Goal: Check status: Check status

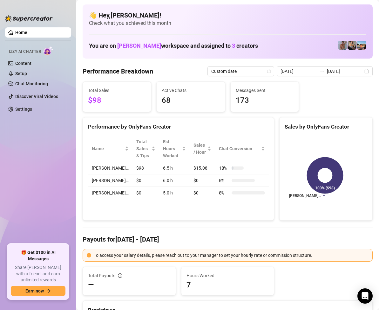
scroll to position [32, 0]
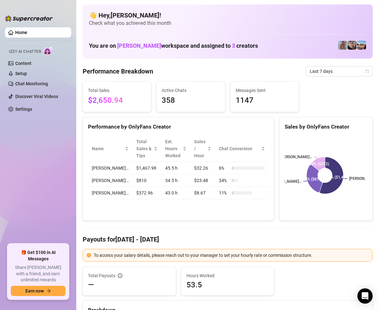
click at [352, 75] on span "Last 7 days" at bounding box center [339, 71] width 59 height 10
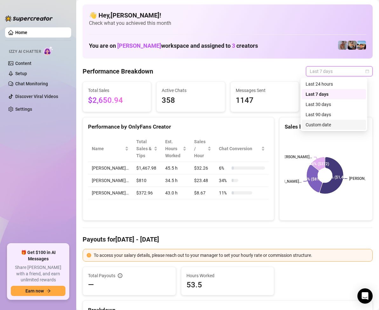
click at [326, 125] on div "Custom date" at bounding box center [334, 124] width 57 height 7
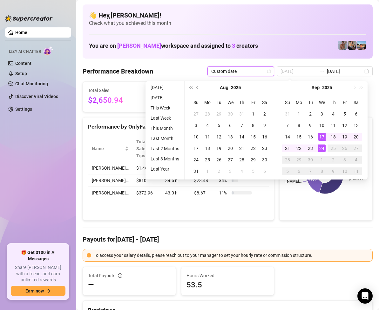
type input "[DATE]"
click at [324, 148] on div "24" at bounding box center [322, 148] width 8 height 8
click at [323, 147] on div "24" at bounding box center [322, 148] width 8 height 8
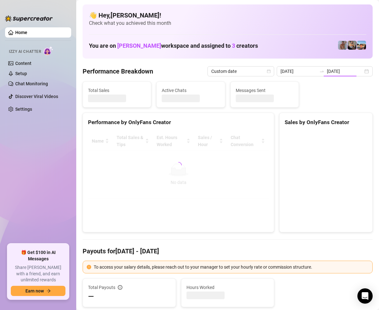
type input "[DATE]"
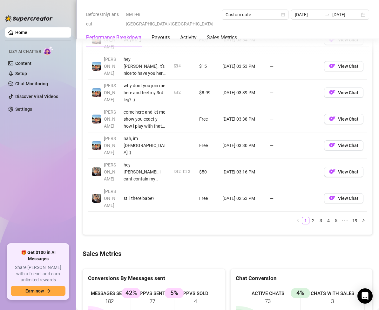
scroll to position [859, 0]
